Goal: Find specific page/section: Find specific page/section

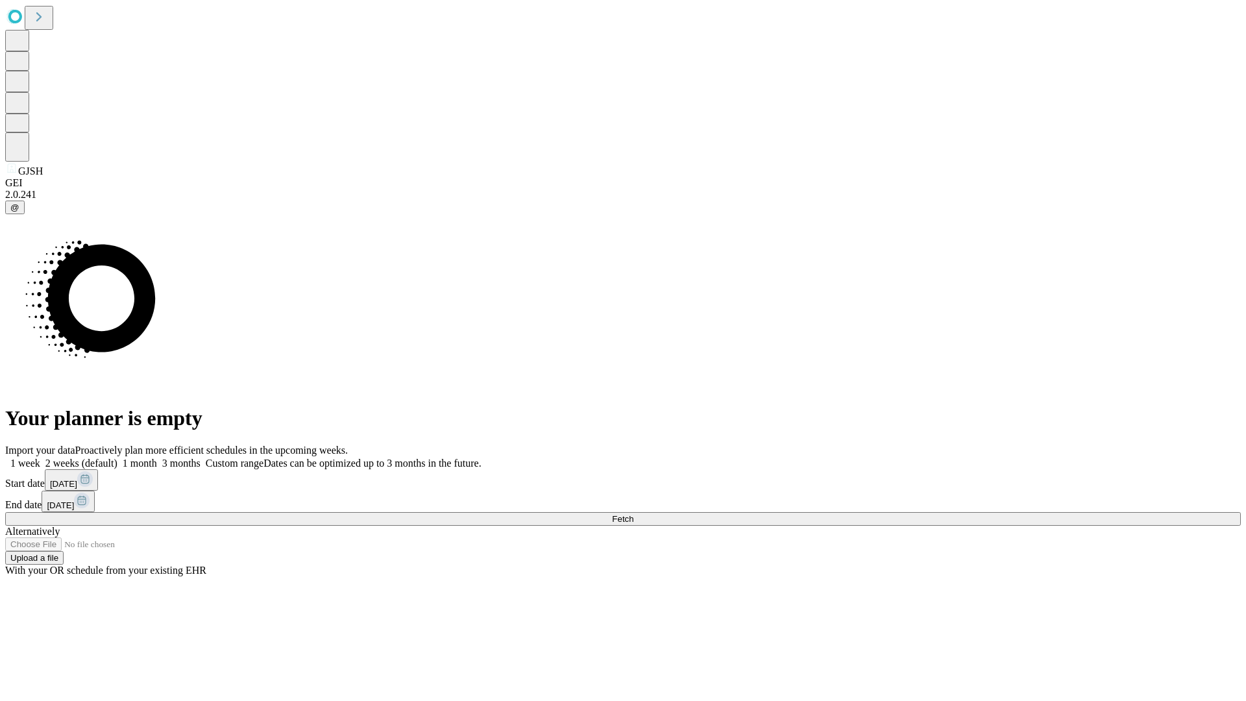
click at [633, 514] on span "Fetch" at bounding box center [622, 519] width 21 height 10
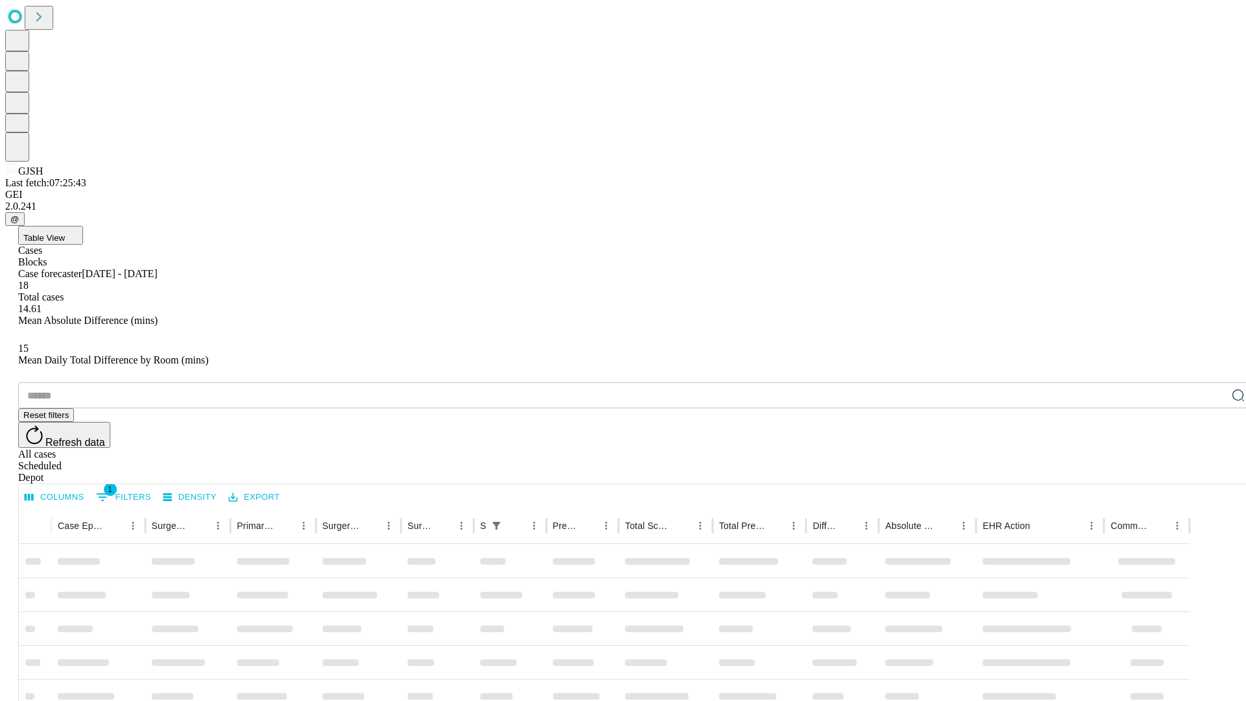
click at [1212, 472] on div "Depot" at bounding box center [635, 478] width 1235 height 12
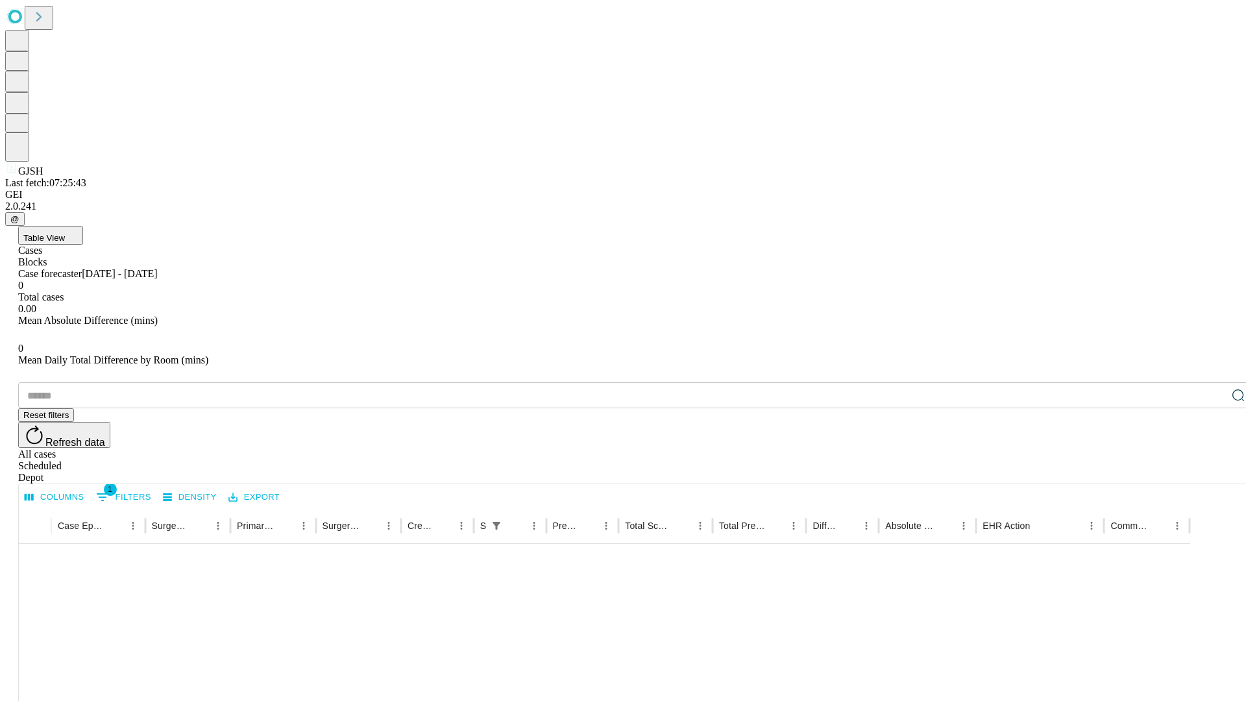
click at [1106, 448] on div "All cases" at bounding box center [635, 454] width 1235 height 12
